Goal: Task Accomplishment & Management: Use online tool/utility

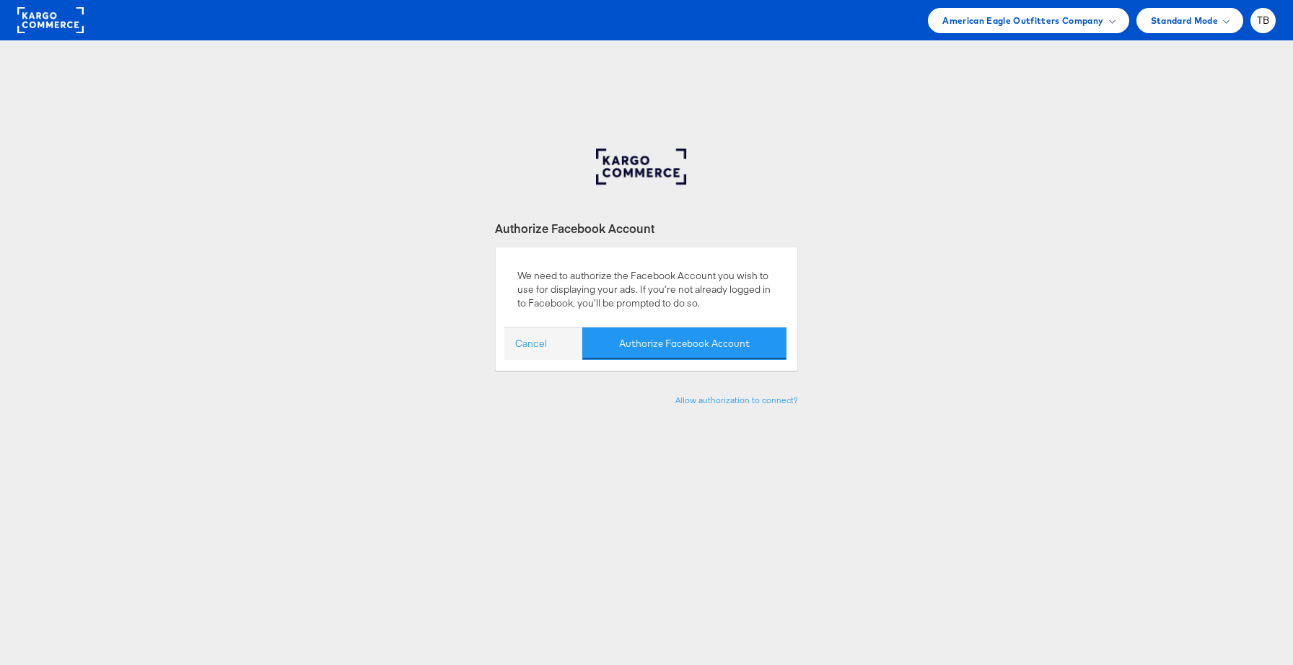
click at [53, 20] on rect at bounding box center [50, 20] width 66 height 26
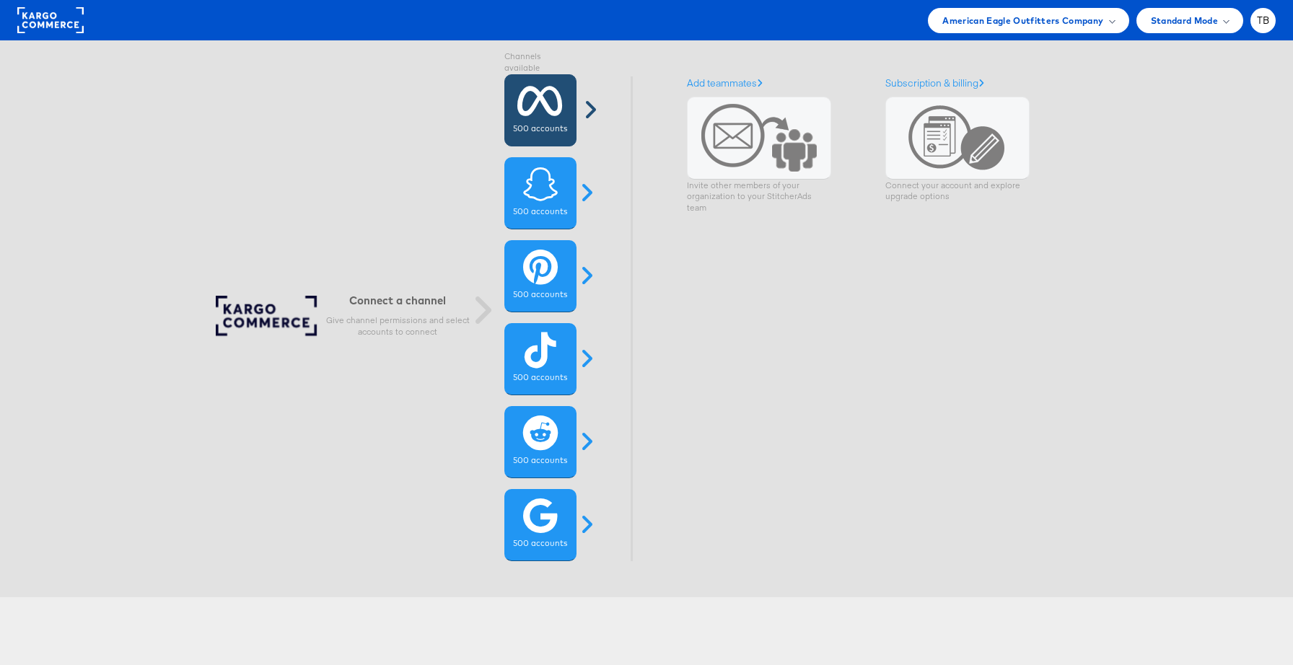
click at [534, 111] on icon at bounding box center [539, 101] width 45 height 36
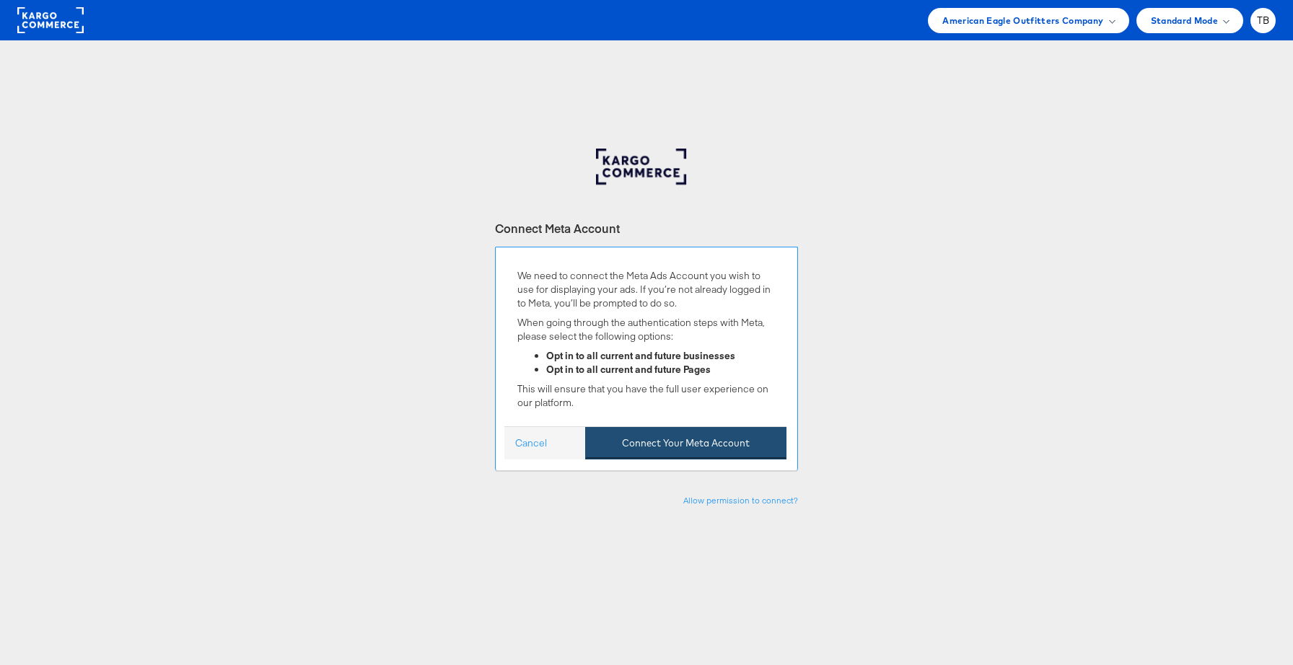
click at [668, 445] on button "Connect Your Meta Account" at bounding box center [685, 443] width 201 height 32
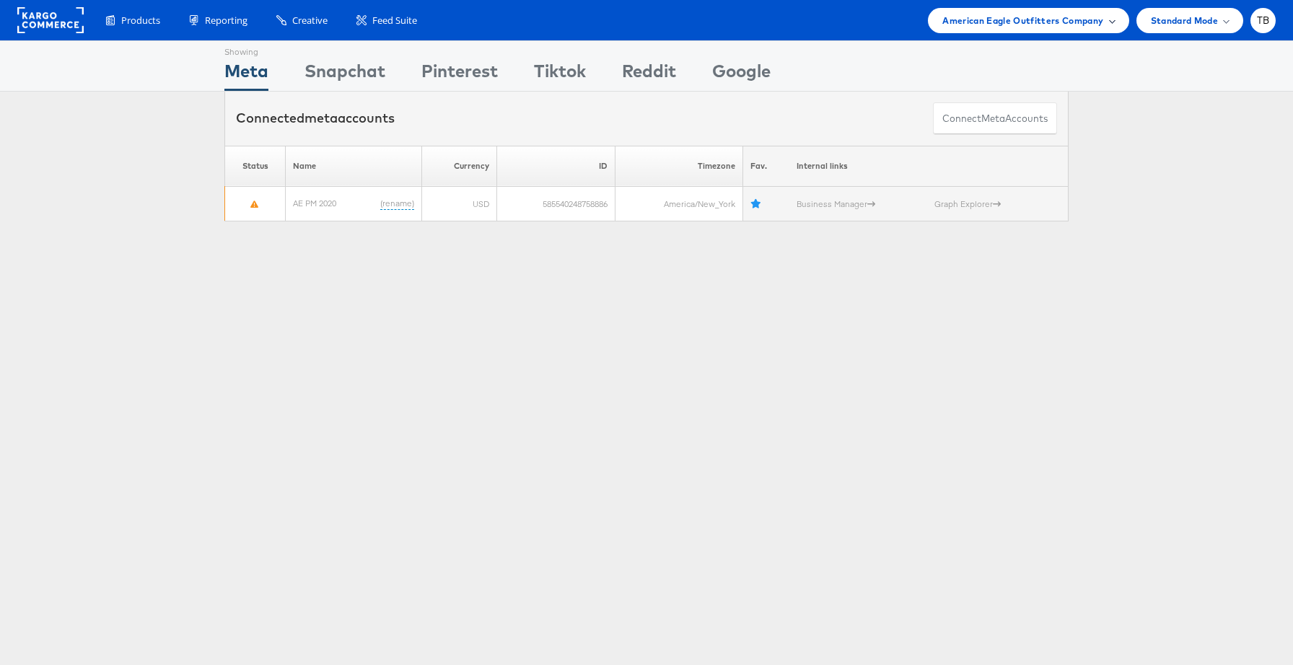
click at [1048, 20] on span "American Eagle Outfitters Company" at bounding box center [1023, 20] width 161 height 15
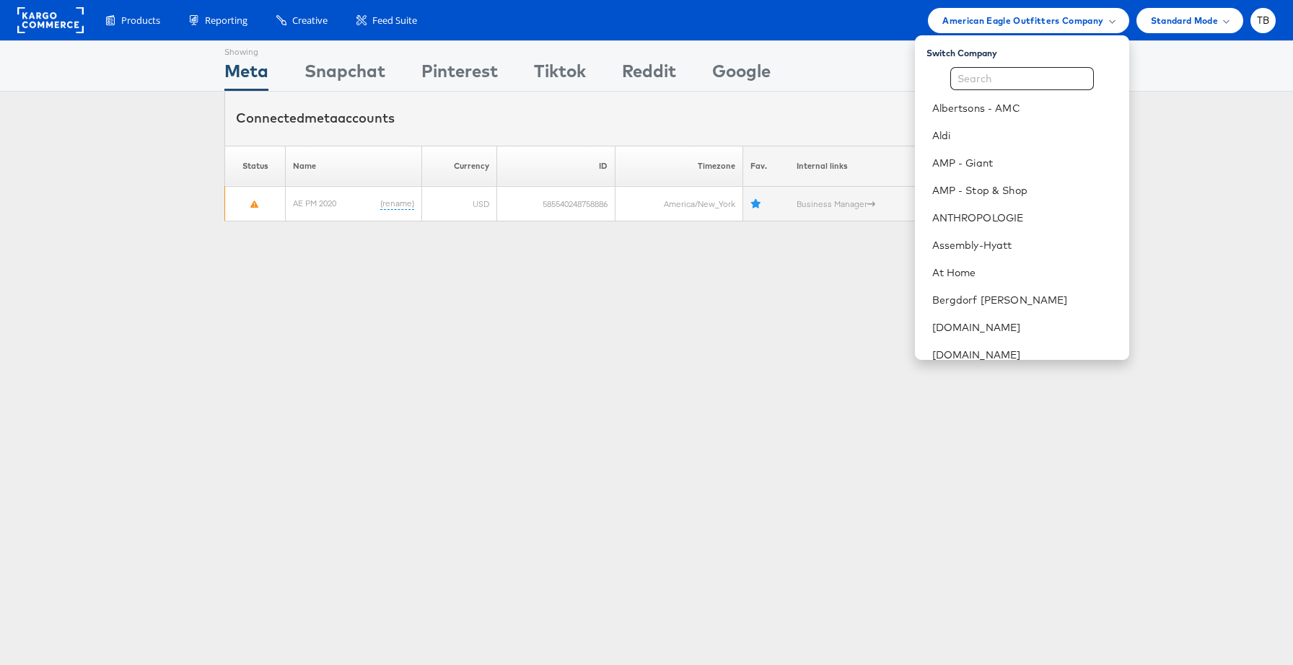
scroll to position [559, 0]
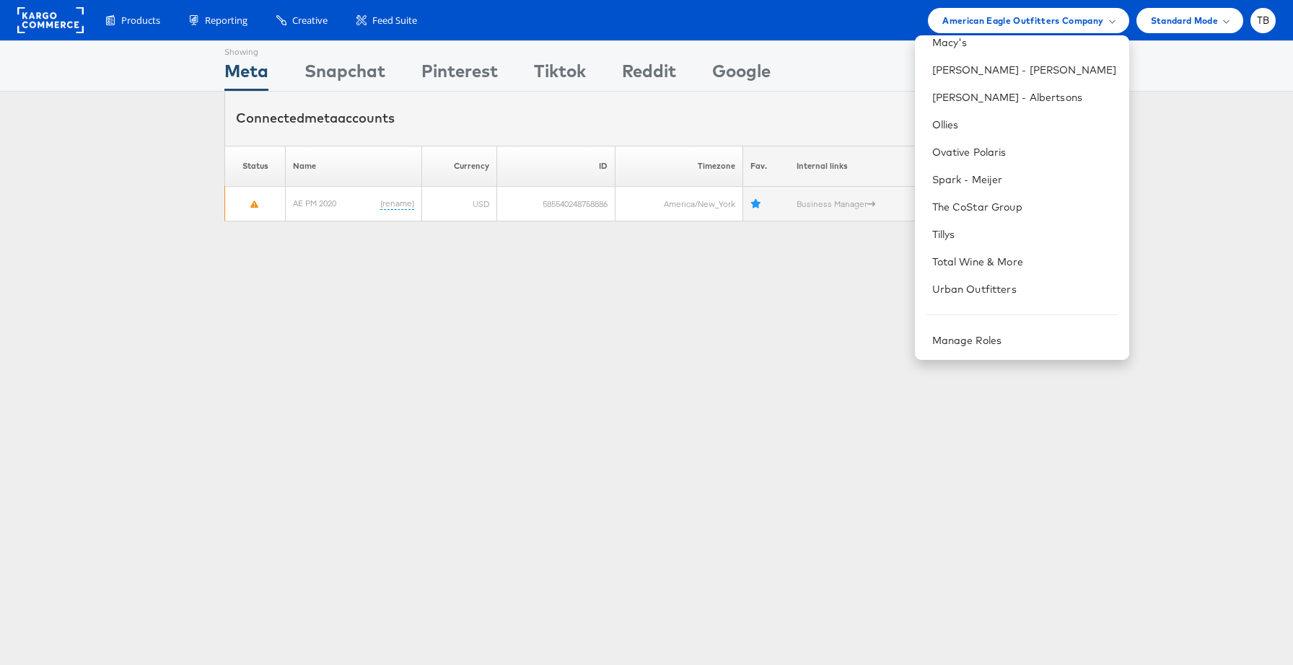
click at [785, 336] on div "Showing Meta Showing Snapchat Showing Pinterest Showing Tiktok Showing Reddit S…" at bounding box center [646, 401] width 1293 height 722
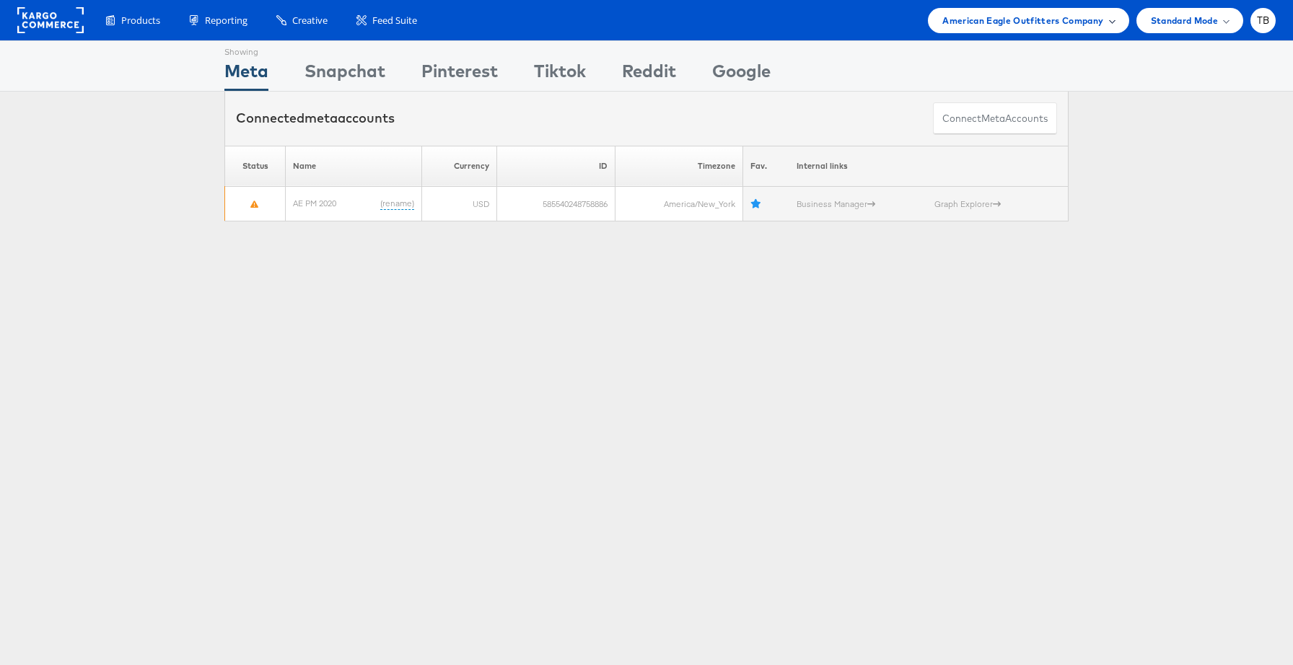
click at [1075, 25] on span "American Eagle Outfitters Company" at bounding box center [1023, 20] width 161 height 15
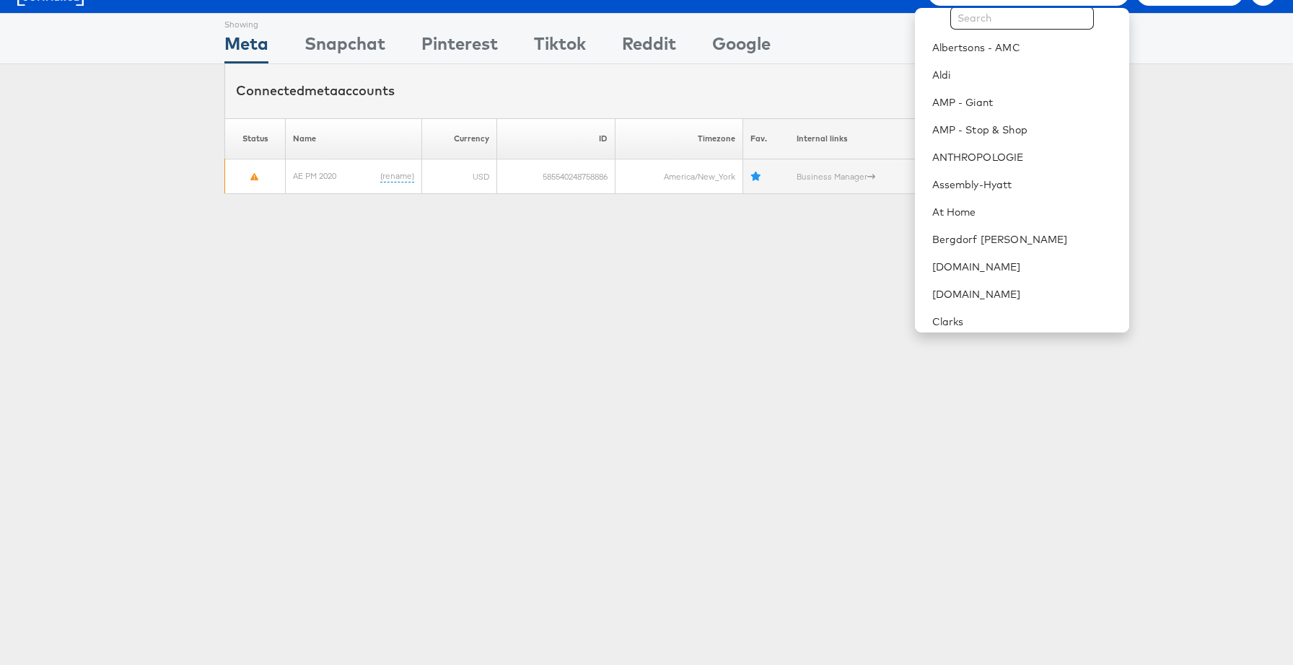
scroll to position [42, 0]
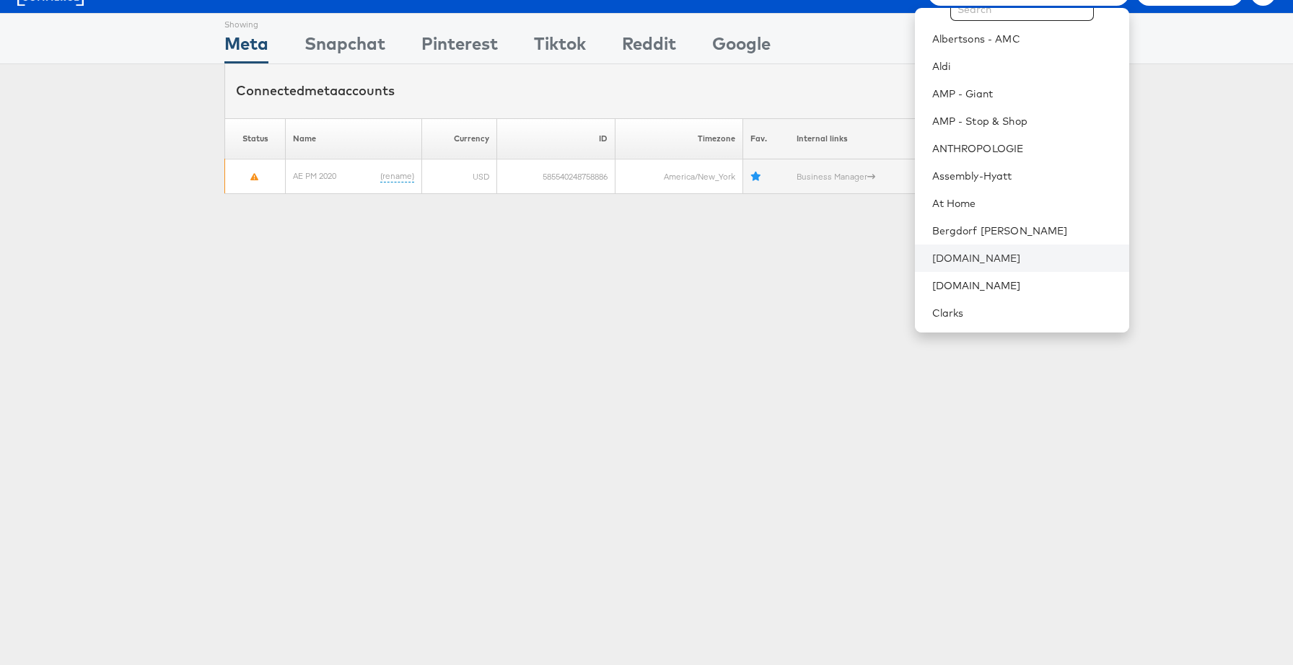
click at [1000, 249] on li "[DOMAIN_NAME]" at bounding box center [1022, 258] width 214 height 27
click at [991, 261] on link "[DOMAIN_NAME]" at bounding box center [1024, 258] width 185 height 14
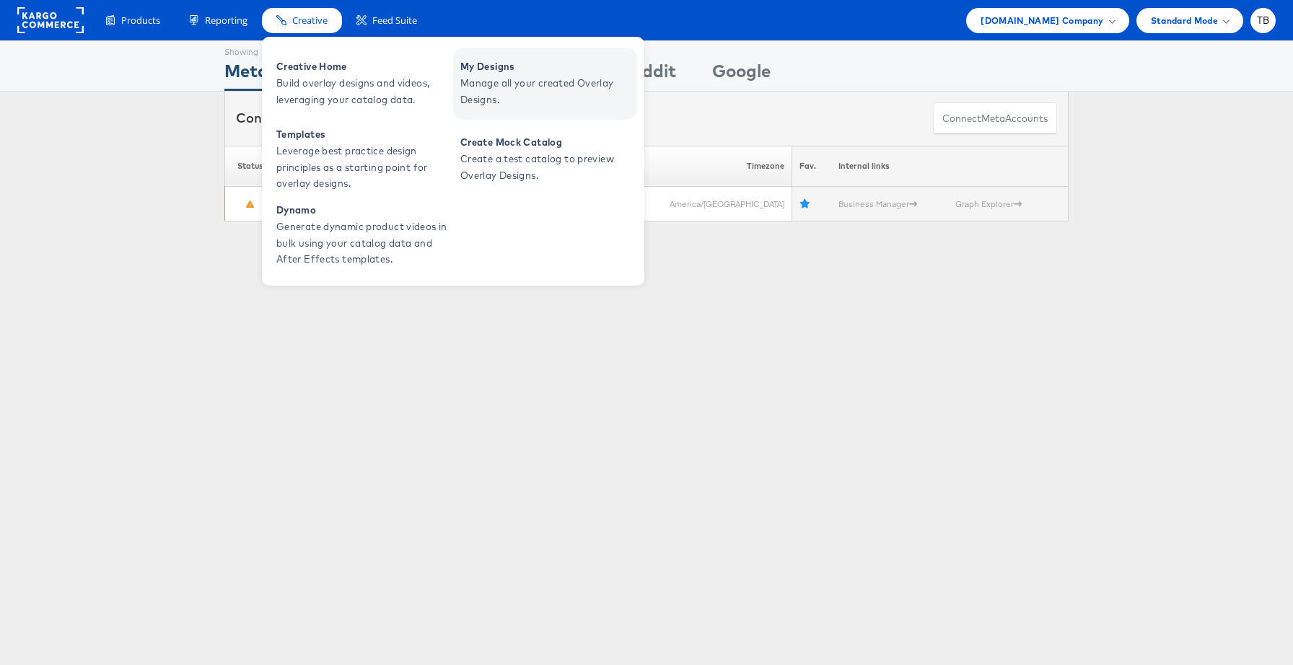
click at [480, 82] on span "Manage all your created Overlay Designs." at bounding box center [546, 91] width 173 height 33
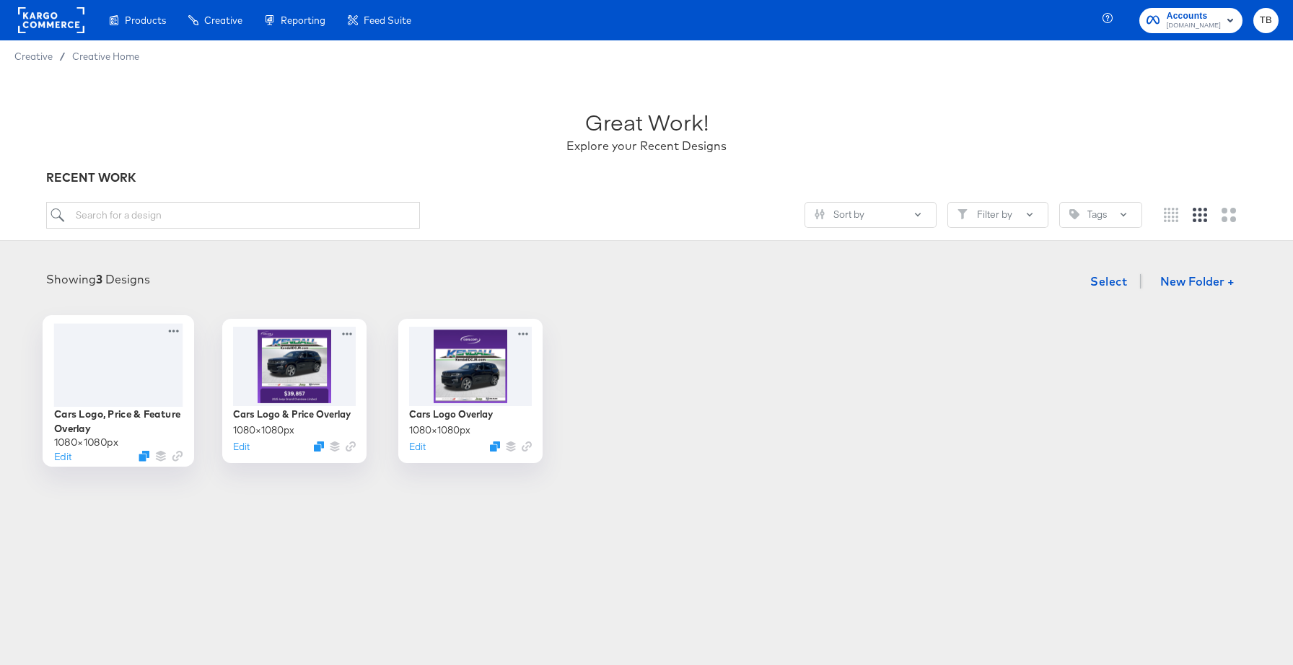
click at [137, 385] on div at bounding box center [118, 364] width 129 height 83
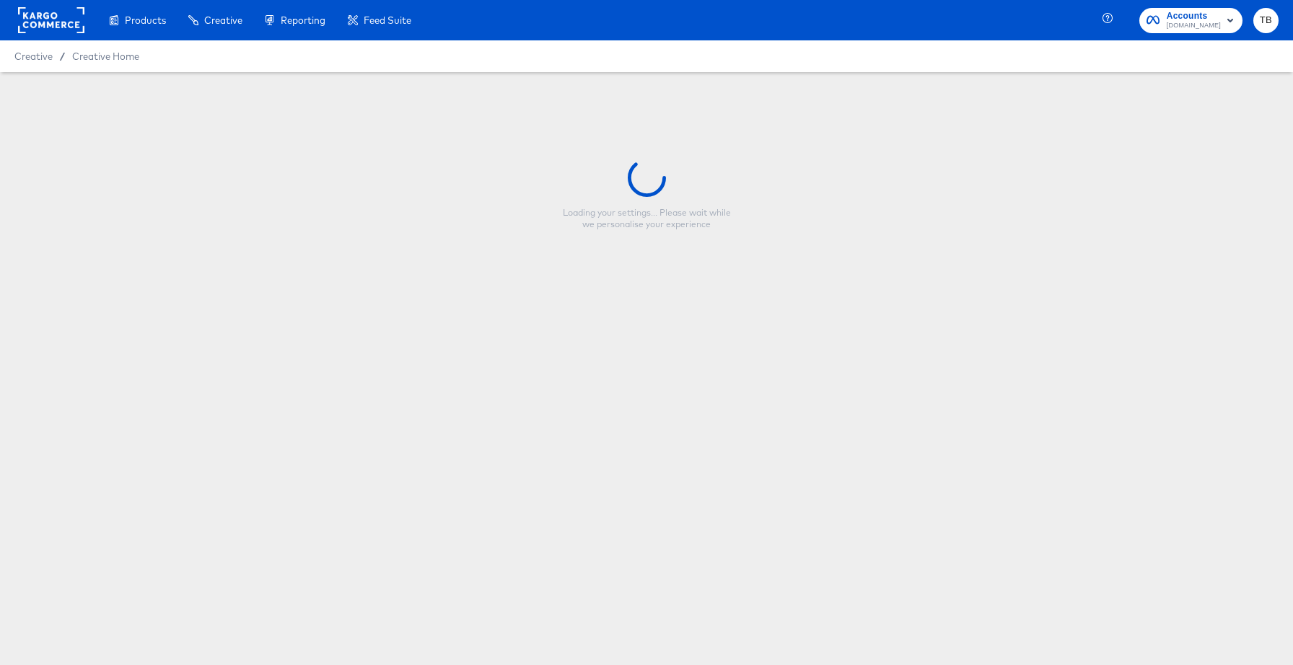
type input "Cars Logo, Price & Feature Overlay"
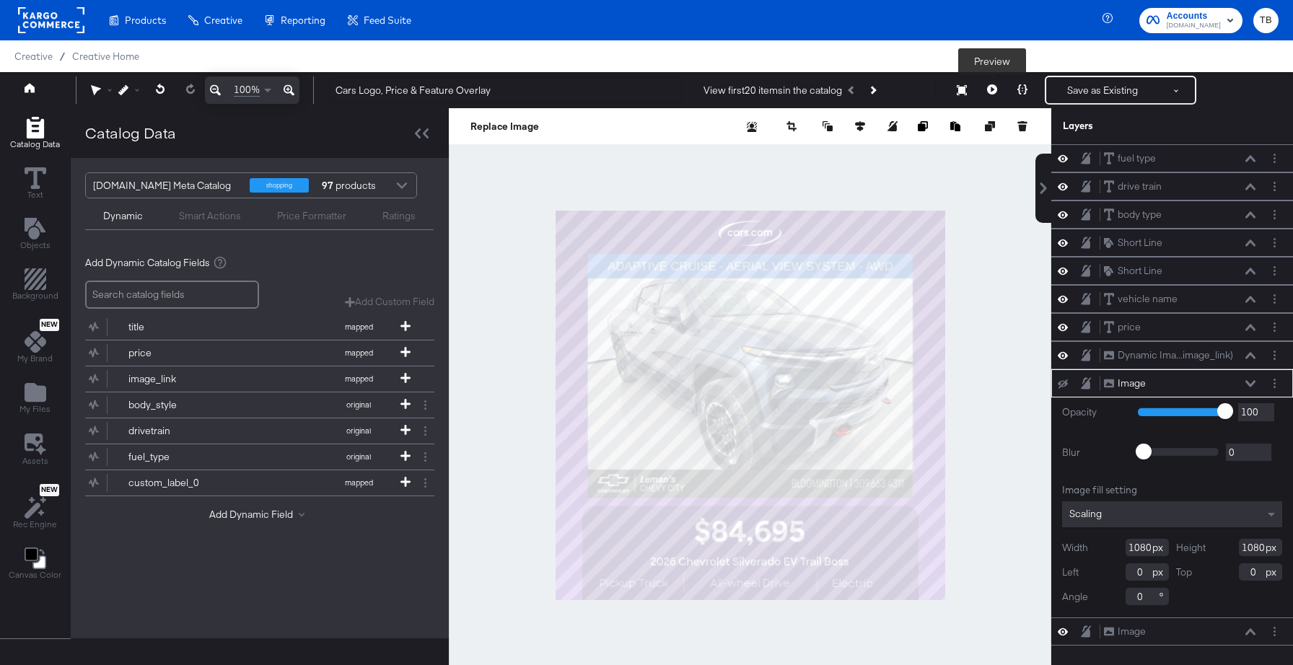
click at [989, 87] on icon at bounding box center [992, 89] width 10 height 10
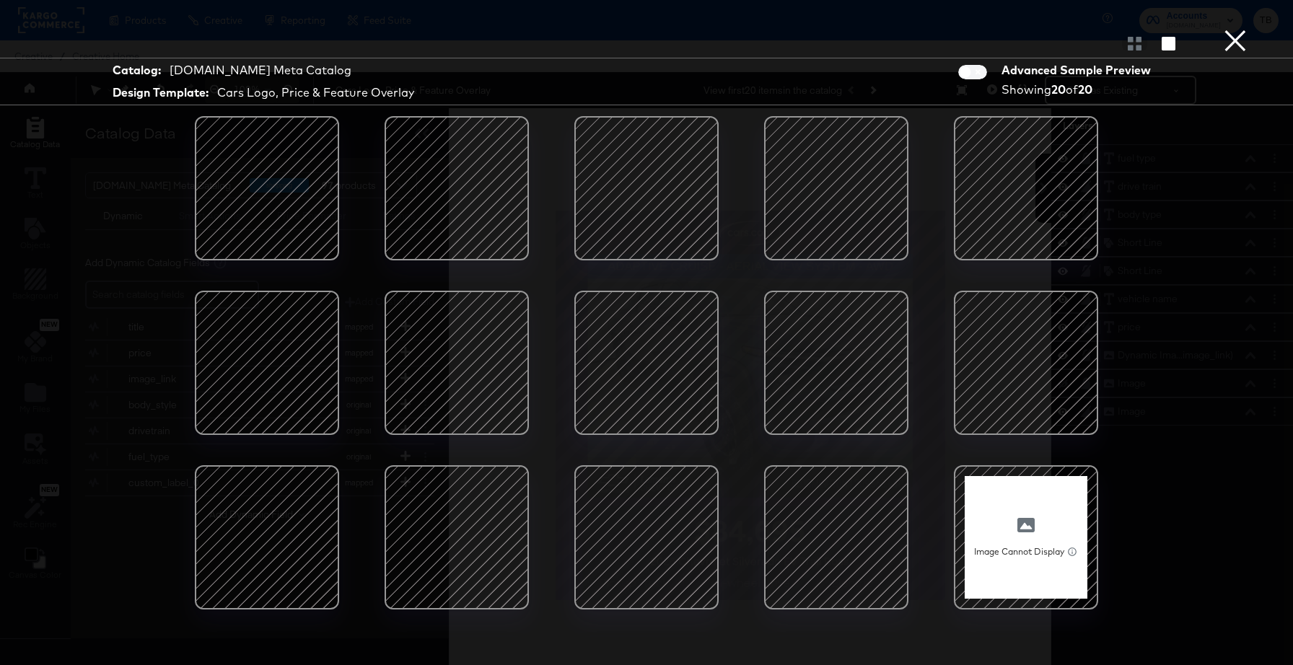
click at [435, 385] on div at bounding box center [456, 363] width 123 height 123
